Goal: Task Accomplishment & Management: Complete application form

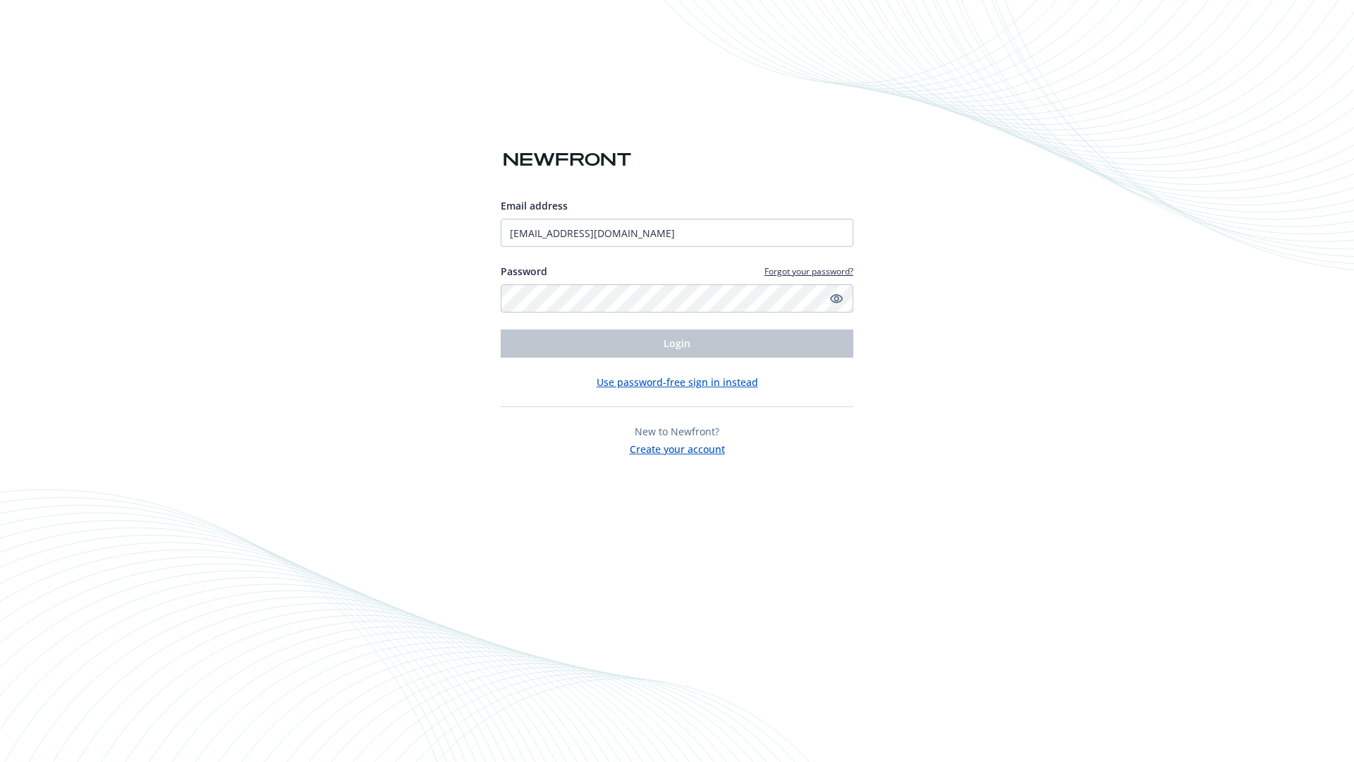
type input "[EMAIL_ADDRESS][DOMAIN_NAME]"
click at [677, 344] on span "Login" at bounding box center [677, 343] width 27 height 13
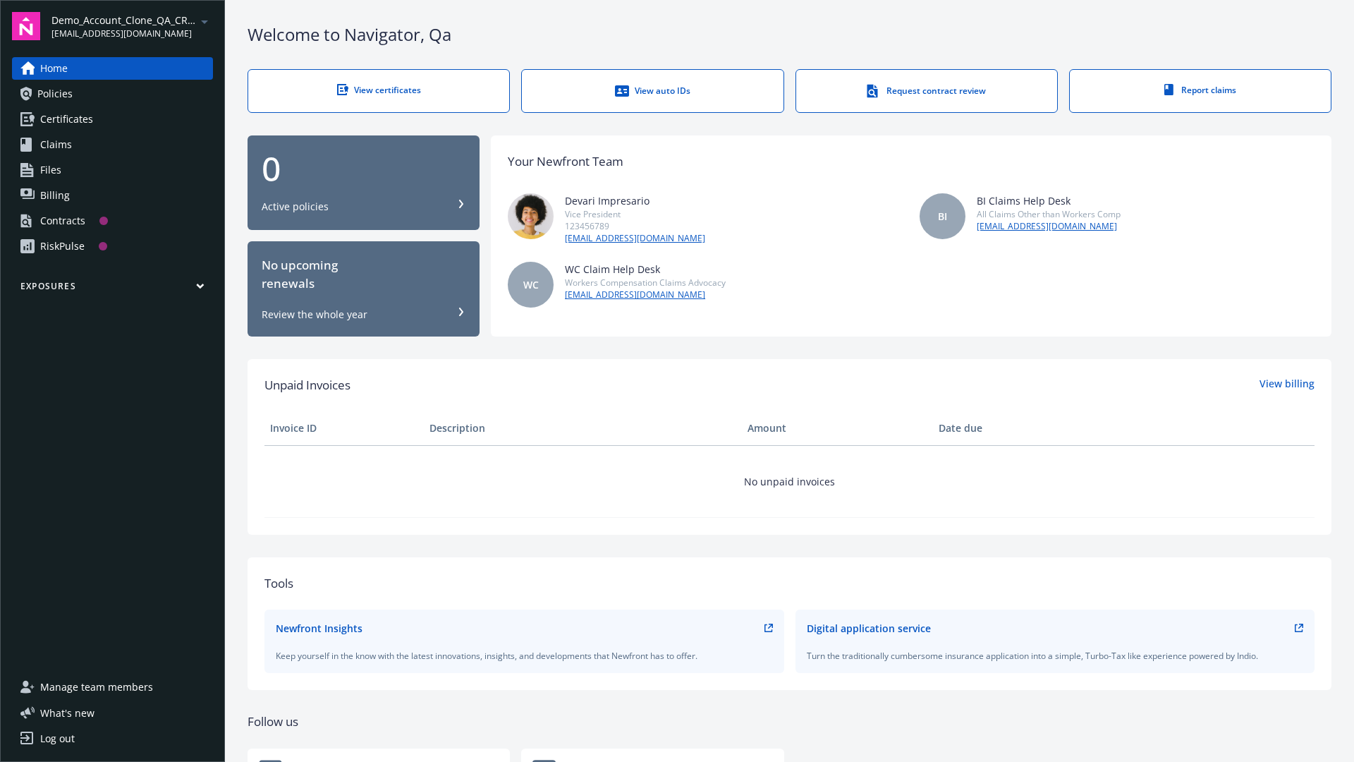
click at [132, 26] on span "Demo_Account_Clone_QA_CR_Tests_Prospect" at bounding box center [123, 20] width 145 height 15
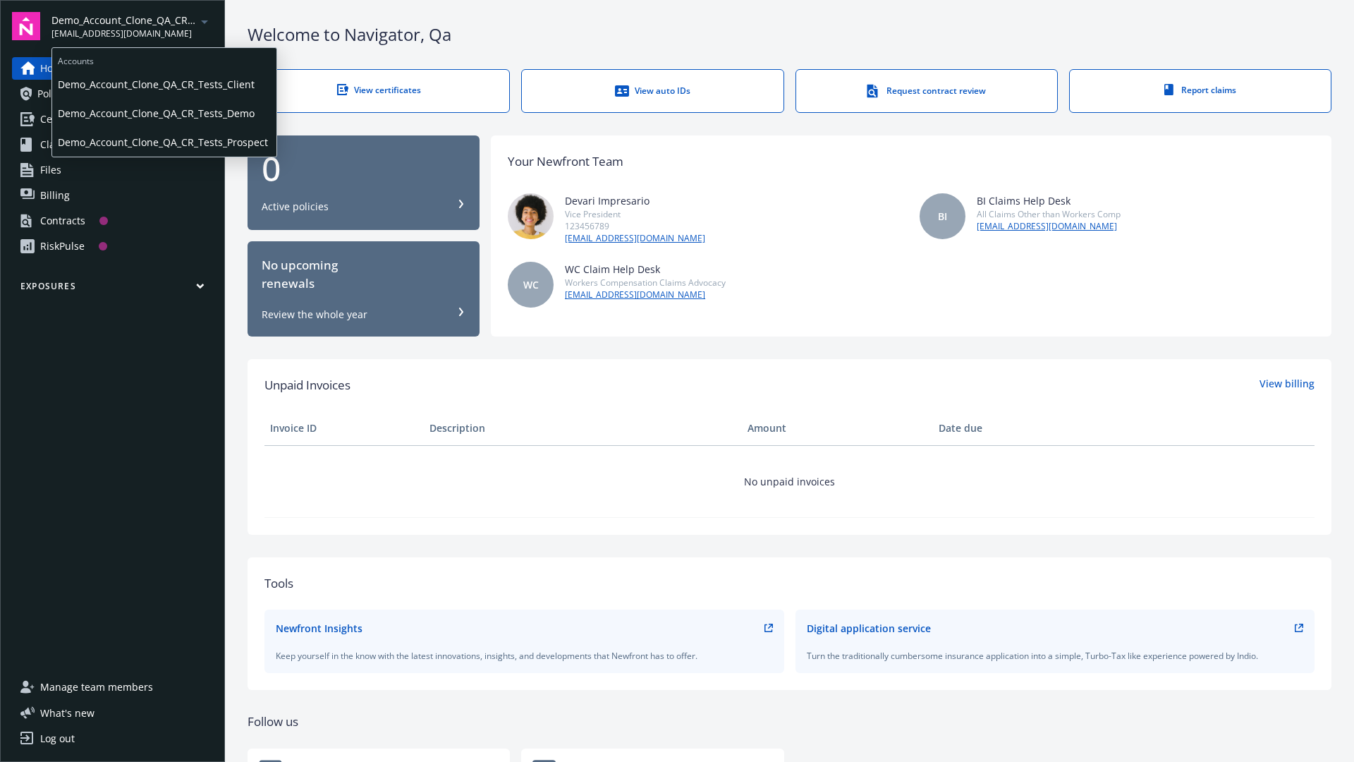
click at [163, 84] on span "Demo_Account_Clone_QA_CR_Tests_Client" at bounding box center [164, 84] width 213 height 29
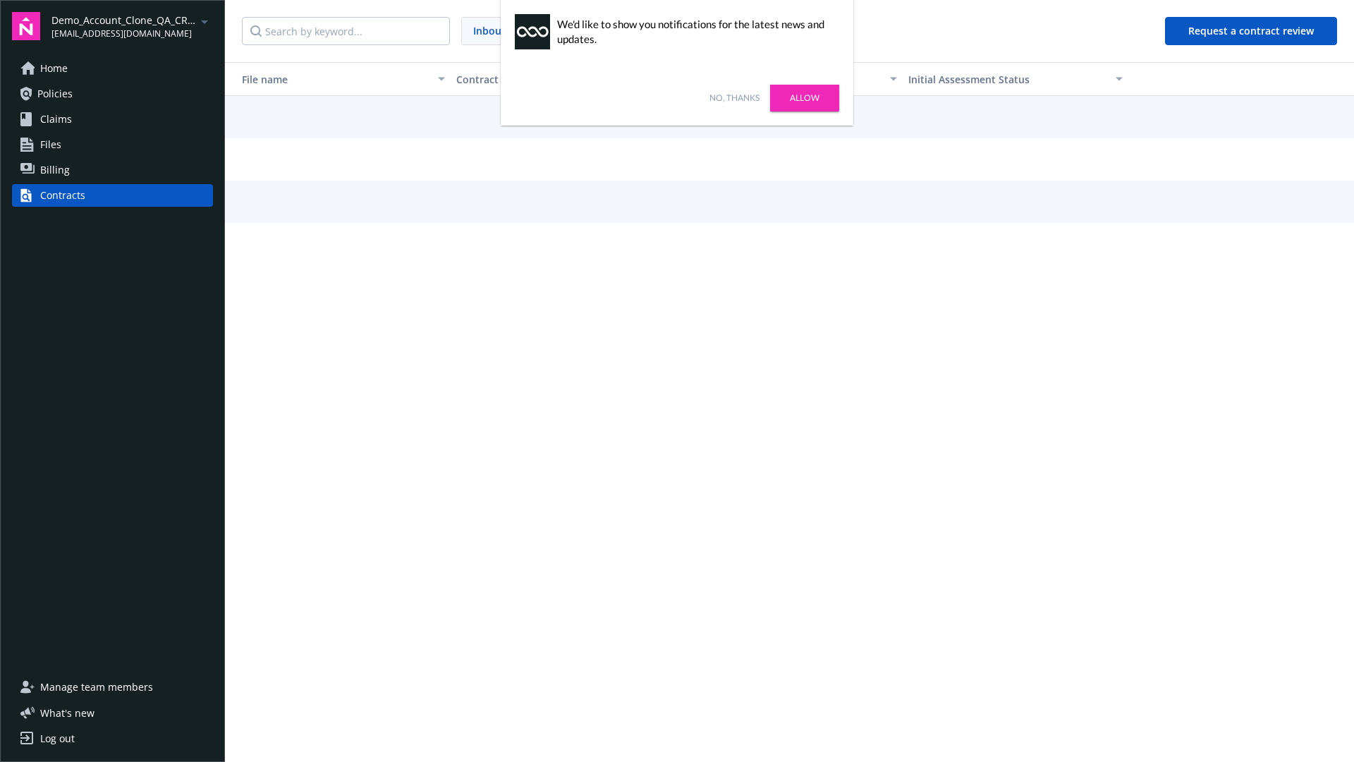
click at [734, 98] on link "No, thanks" at bounding box center [735, 98] width 50 height 13
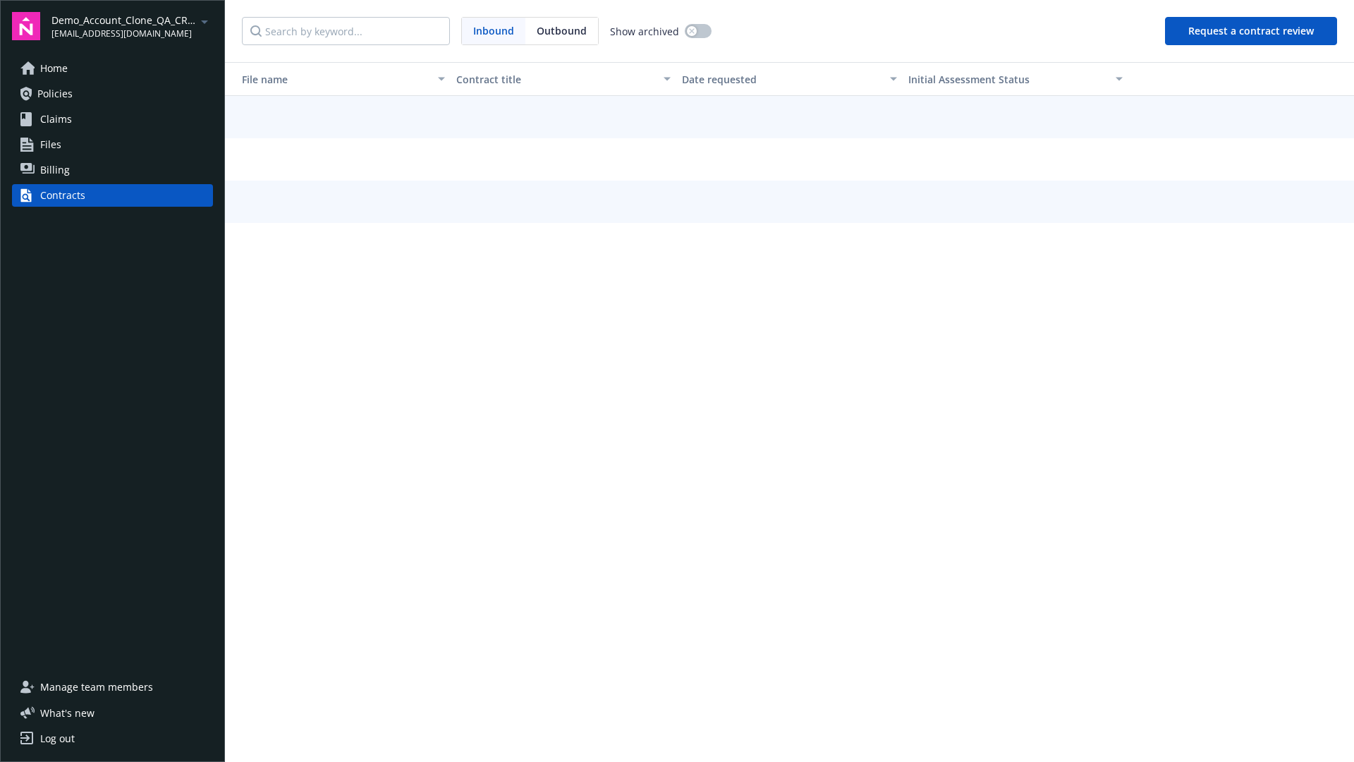
click at [1252, 31] on button "Request a contract review" at bounding box center [1251, 31] width 172 height 28
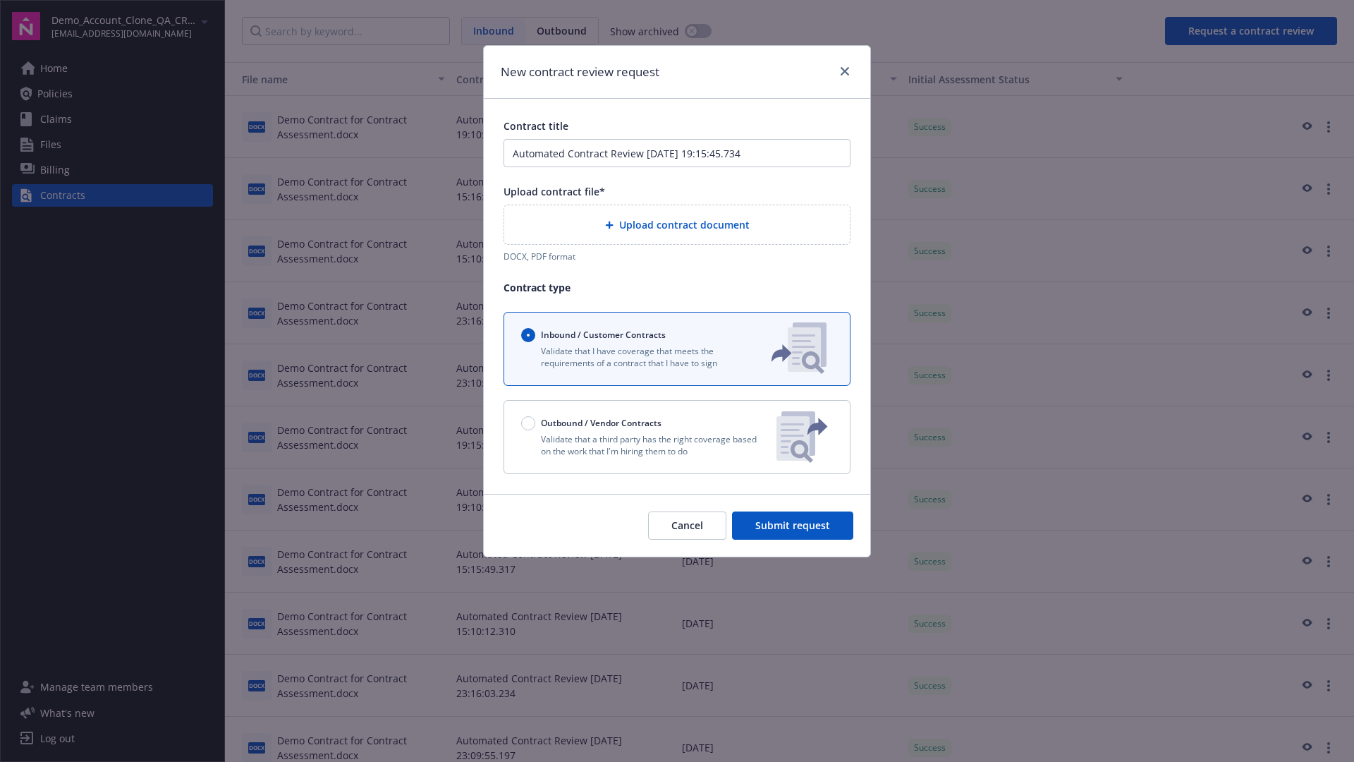
type input "Automated Contract Review 10-10-2025 19:15:45.734"
click at [677, 437] on p "Validate that a third party has the right coverage based on the work that I'm h…" at bounding box center [643, 445] width 244 height 24
radio input "false"
radio input "true"
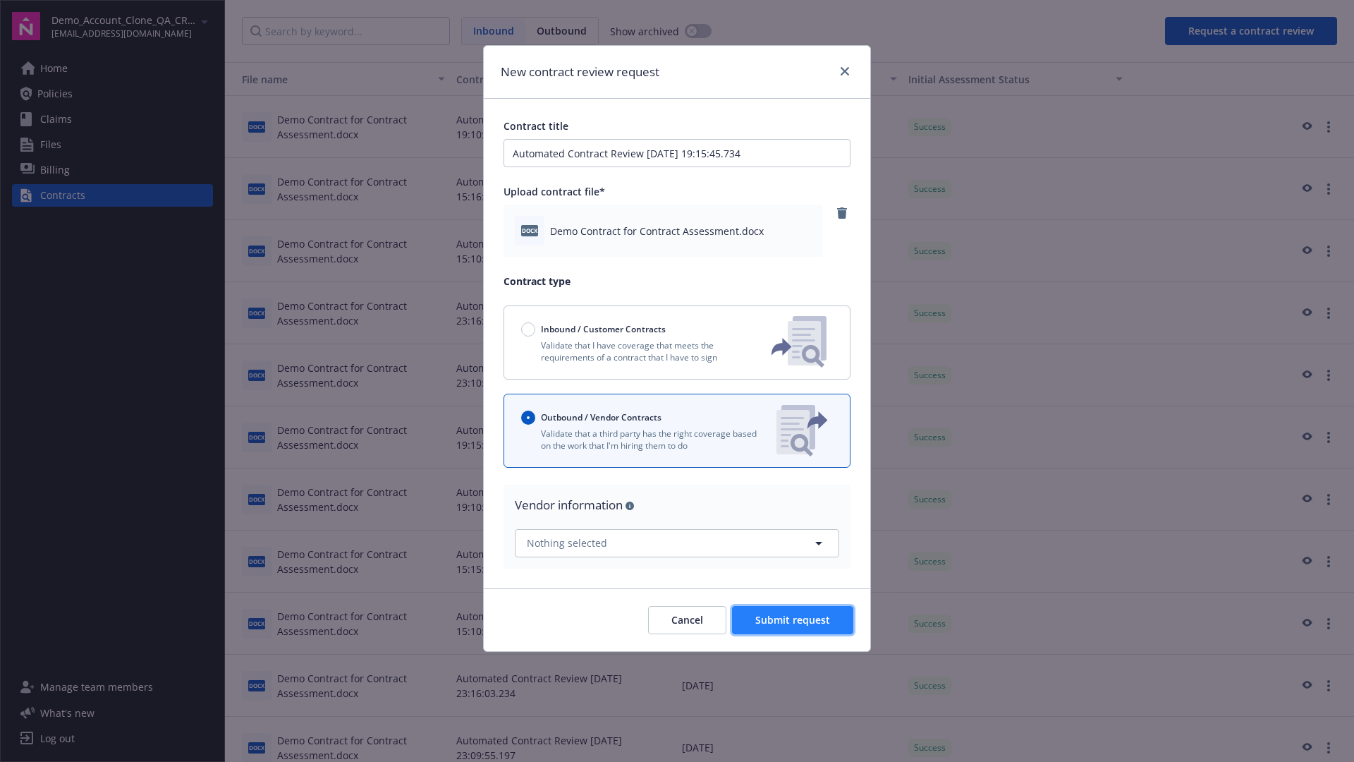
click at [794, 619] on span "Submit request" at bounding box center [793, 619] width 75 height 13
